Goal: Find specific page/section: Find specific page/section

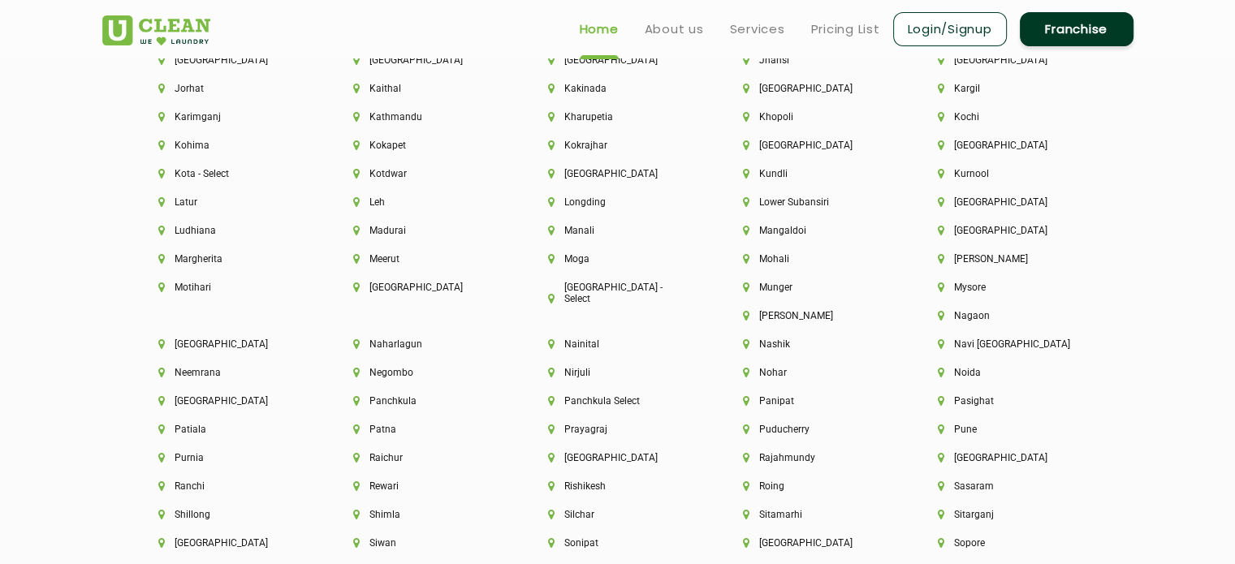
scroll to position [4074, 0]
click at [938, 438] on li "Pune" at bounding box center [1008, 431] width 140 height 11
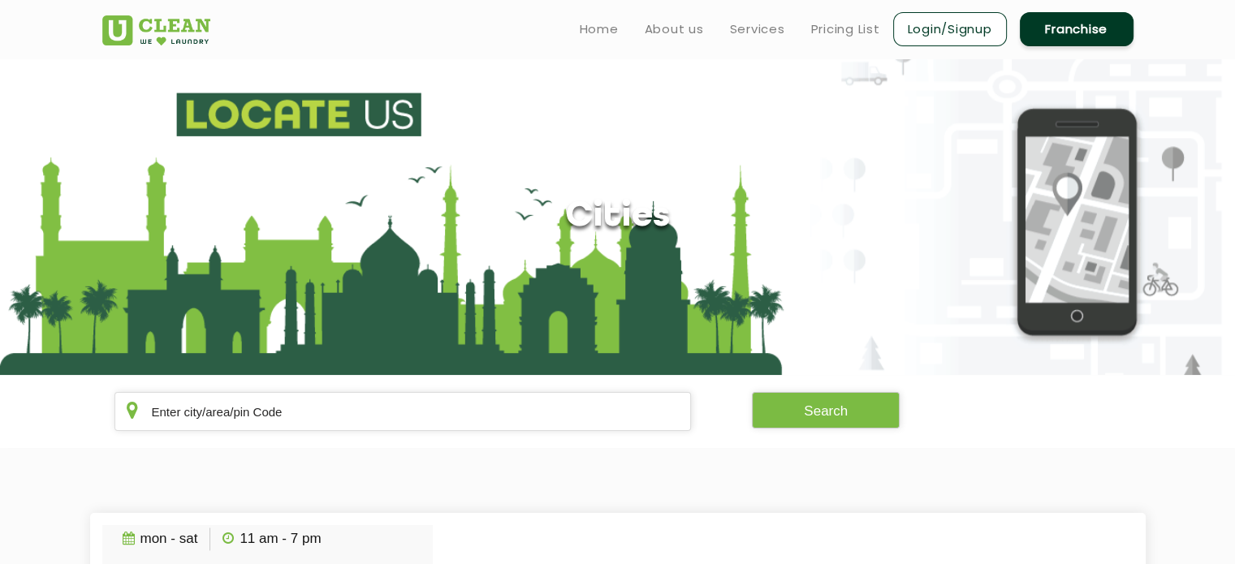
drag, startPoint x: 192, startPoint y: 31, endPoint x: 147, endPoint y: 16, distance: 47.8
drag, startPoint x: 147, startPoint y: 16, endPoint x: 107, endPoint y: 25, distance: 40.8
drag, startPoint x: 107, startPoint y: 25, endPoint x: 682, endPoint y: 229, distance: 610.0
click at [682, 229] on div "Cities" at bounding box center [618, 217] width 1056 height 41
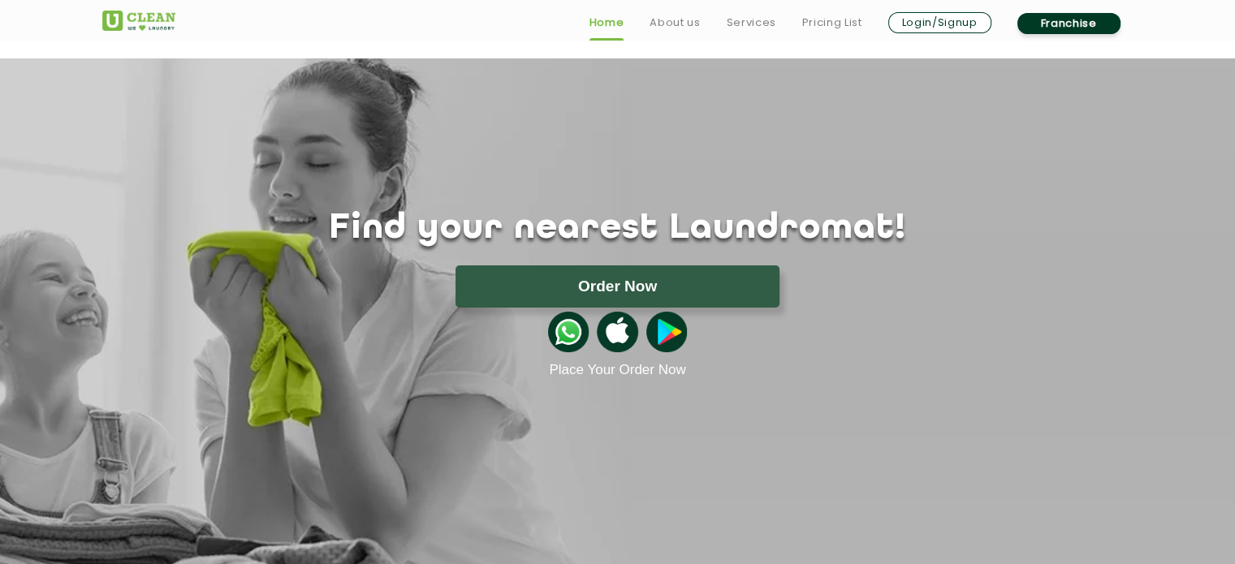
scroll to position [2823, 0]
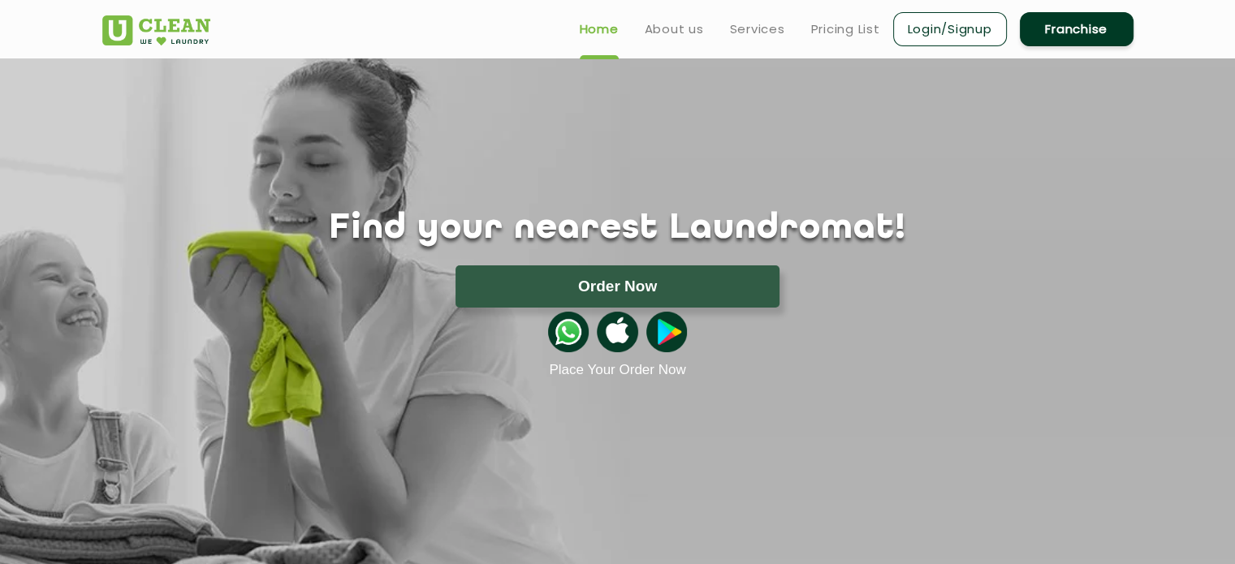
click at [726, 89] on div "Find your nearest Laundromat! Please select the location Order Now Place Your O…" at bounding box center [618, 218] width 1056 height 320
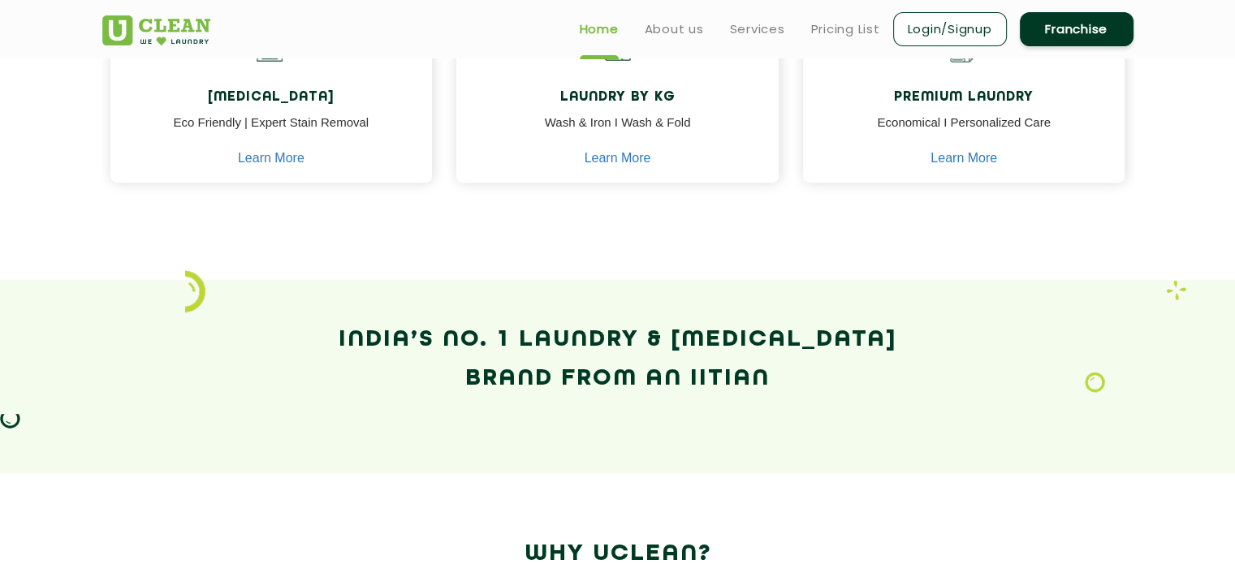
scroll to position [883, 0]
